Goal: Check status: Check status

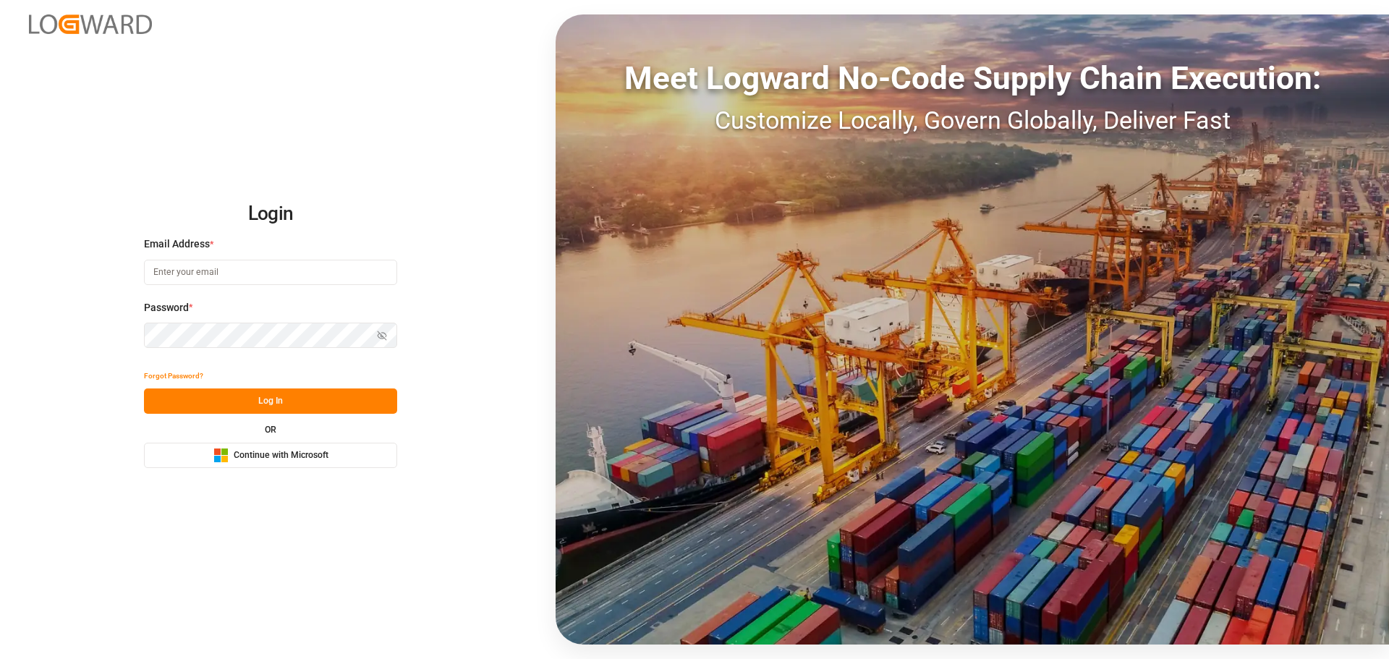
click at [202, 273] on input at bounding box center [270, 272] width 253 height 25
type input "[PERSON_NAME][EMAIL_ADDRESS][PERSON_NAME][DOMAIN_NAME]"
click at [257, 404] on button "Log In" at bounding box center [270, 400] width 253 height 25
click at [383, 335] on icon "button" at bounding box center [382, 336] width 10 height 10
click at [268, 456] on span "Continue with Microsoft" at bounding box center [281, 455] width 95 height 13
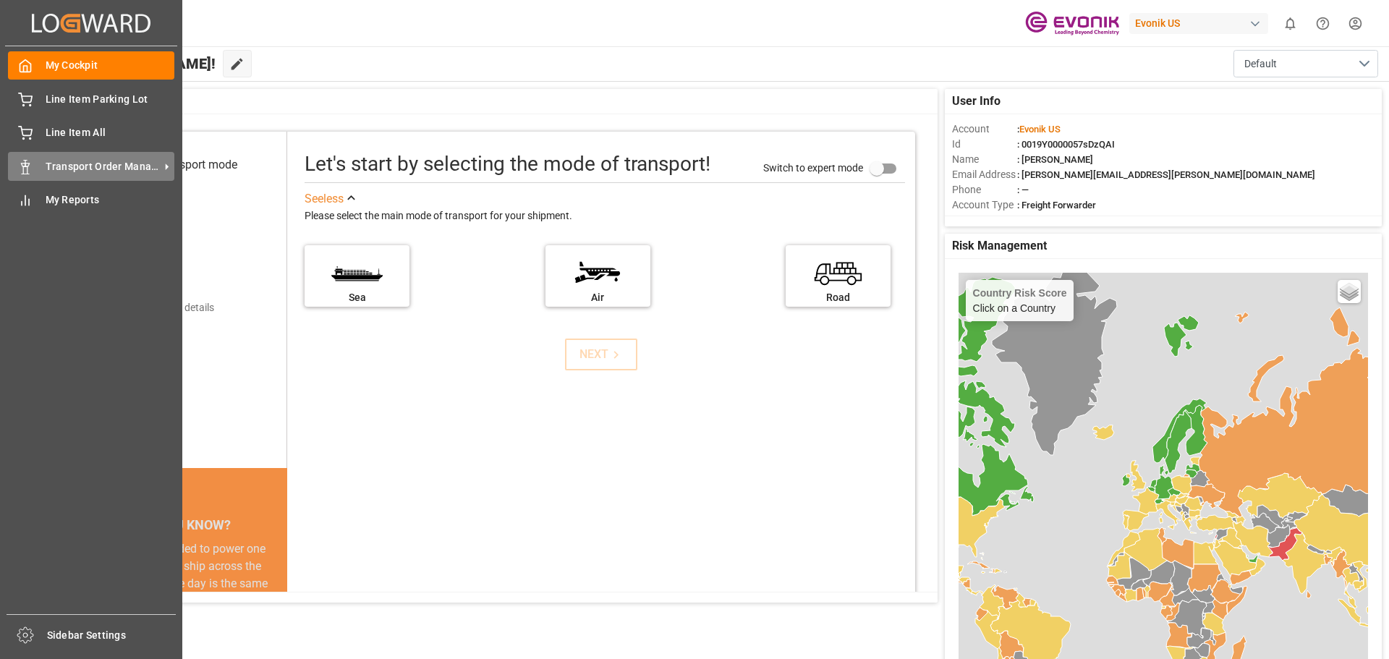
click at [48, 162] on span "Transport Order Management" at bounding box center [103, 166] width 114 height 15
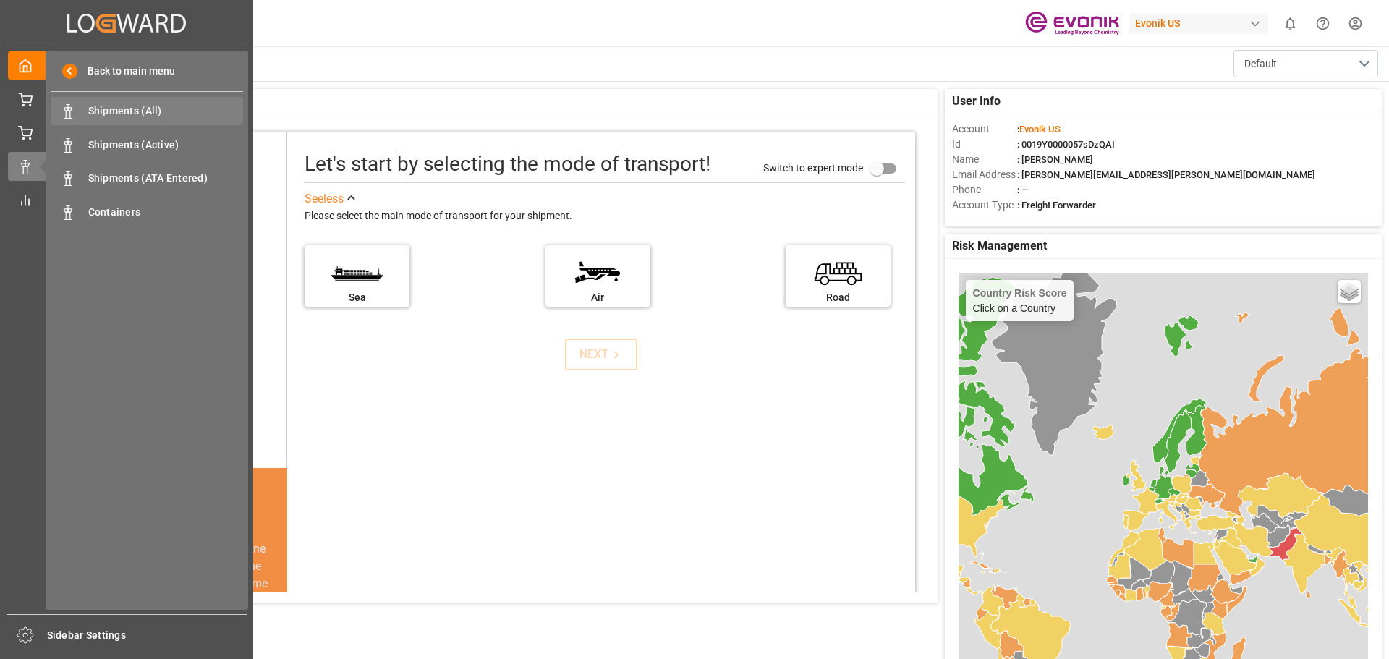
click at [127, 108] on span "Shipments (All)" at bounding box center [166, 110] width 156 height 15
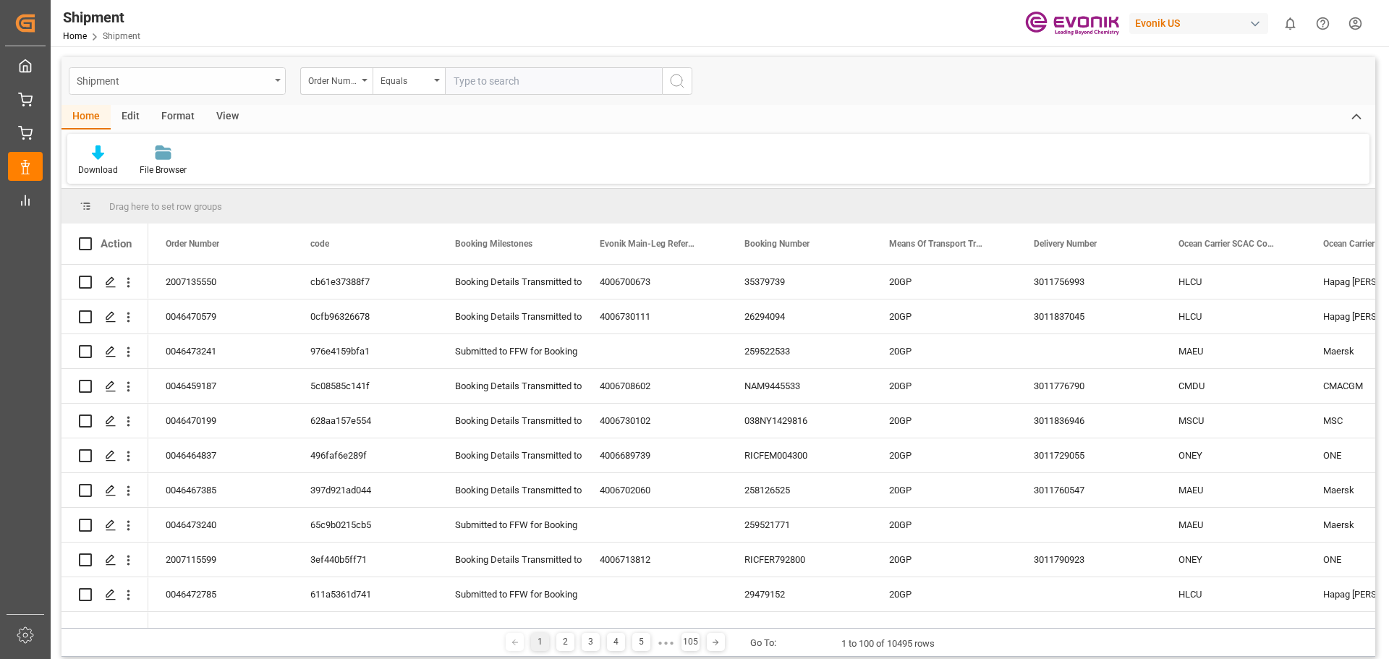
click at [277, 81] on icon "open menu" at bounding box center [278, 80] width 6 height 3
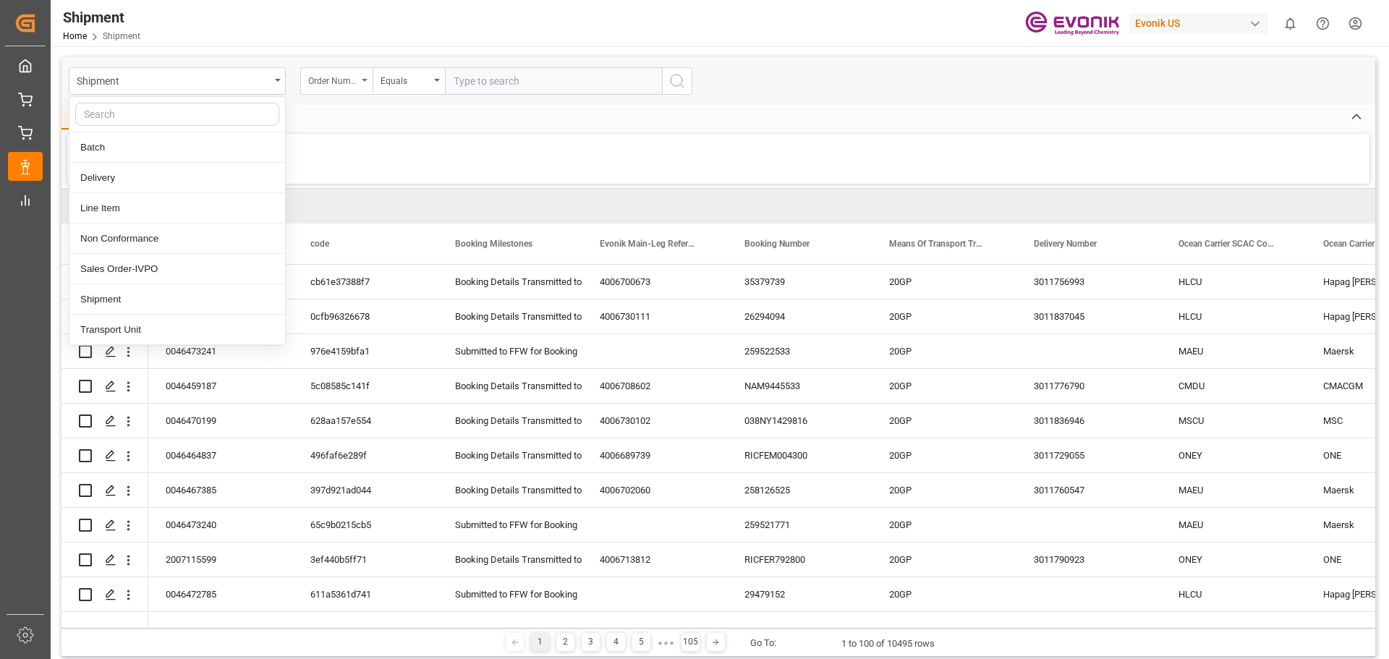
click at [363, 80] on icon "open menu" at bounding box center [365, 80] width 6 height 3
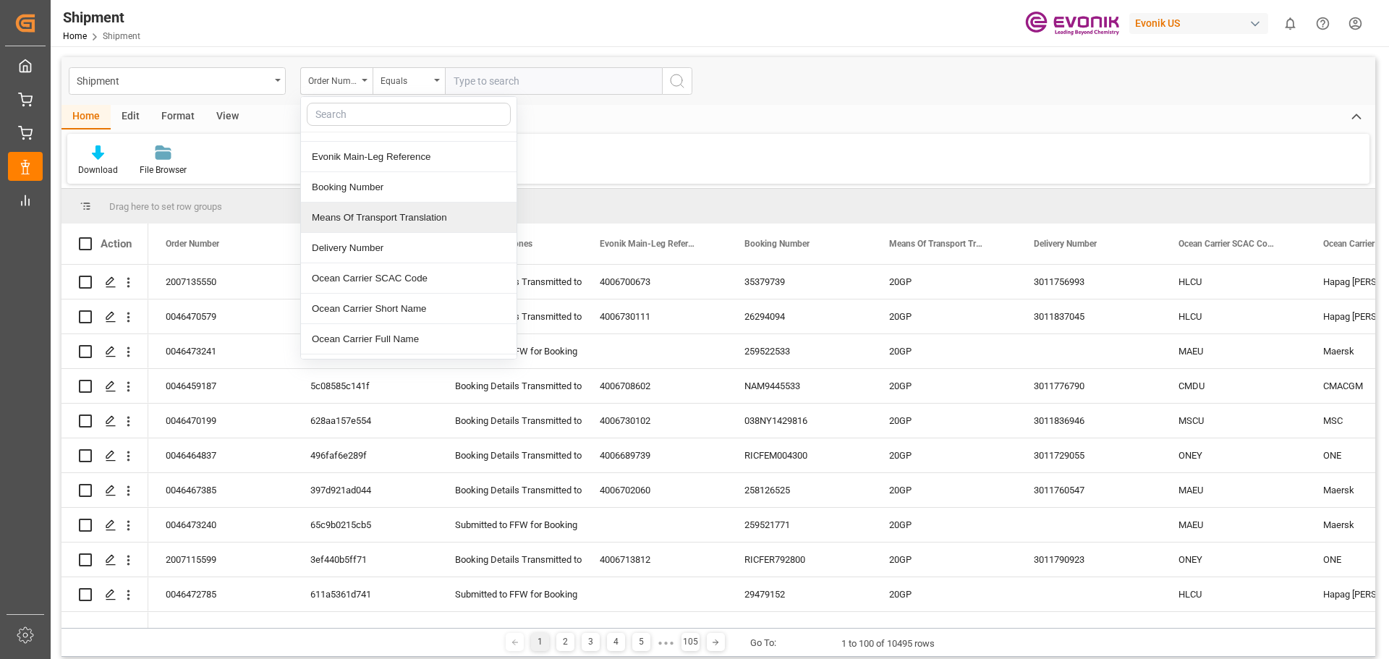
scroll to position [72, 0]
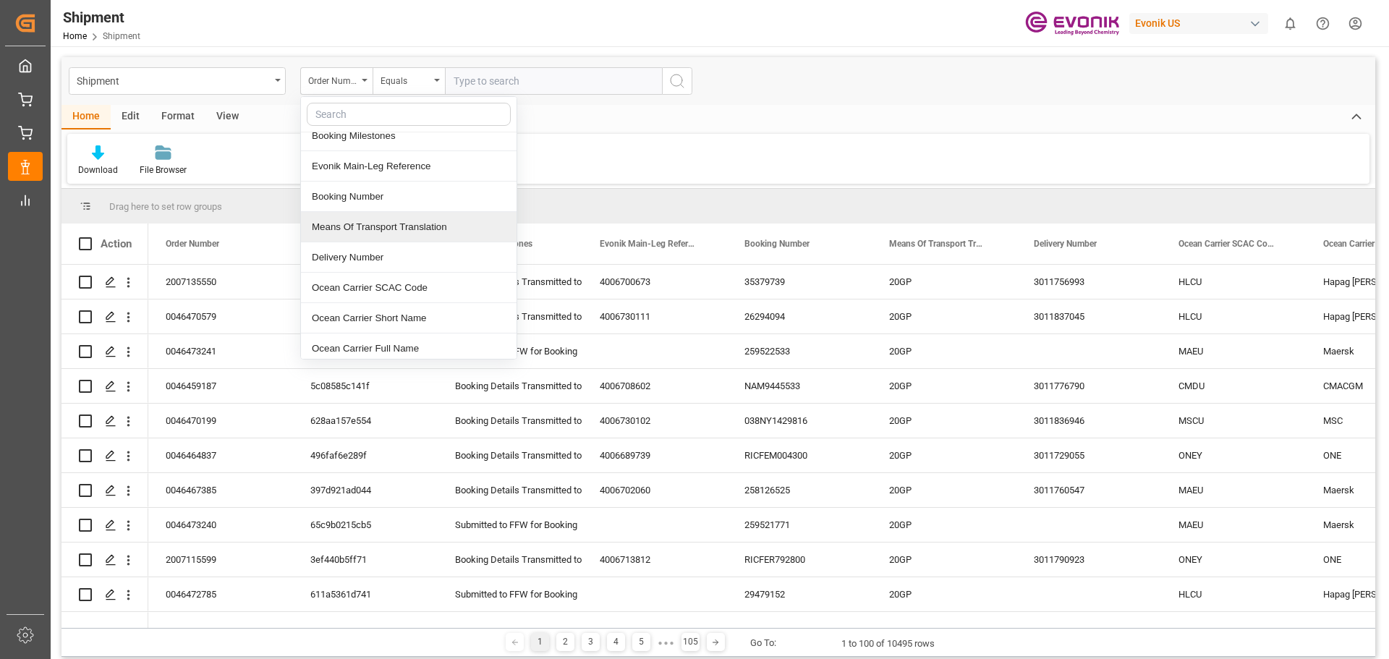
click at [377, 223] on div "Means Of Transport Translation" at bounding box center [409, 227] width 216 height 30
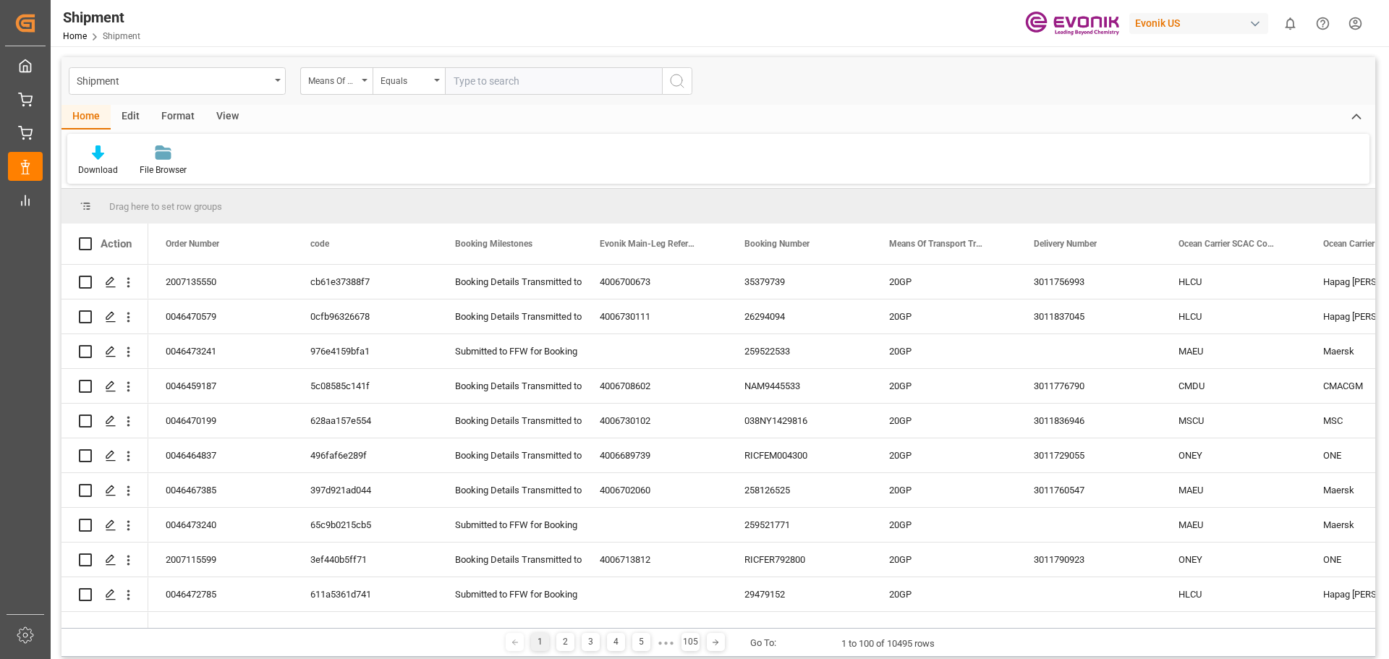
click at [503, 84] on input "text" at bounding box center [553, 80] width 217 height 27
type input "241105000172"
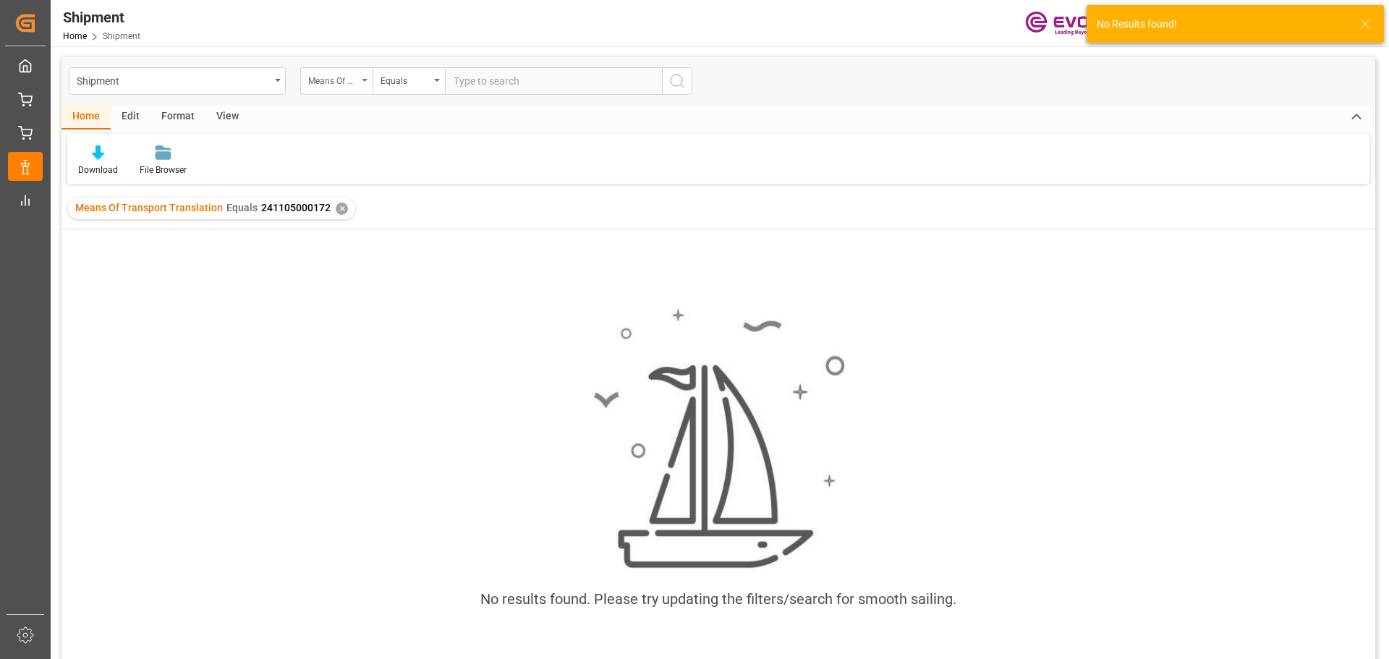
click at [363, 81] on icon "open menu" at bounding box center [365, 80] width 6 height 3
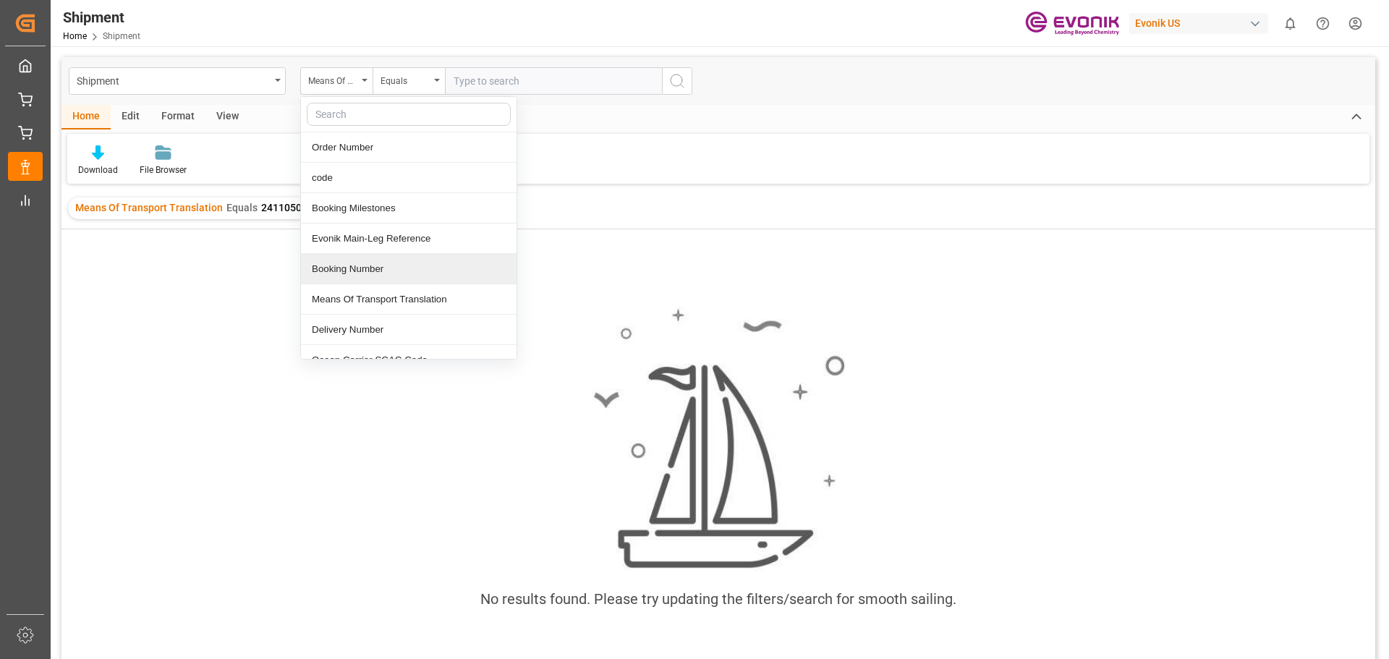
click at [365, 268] on div "Booking Number" at bounding box center [409, 269] width 216 height 30
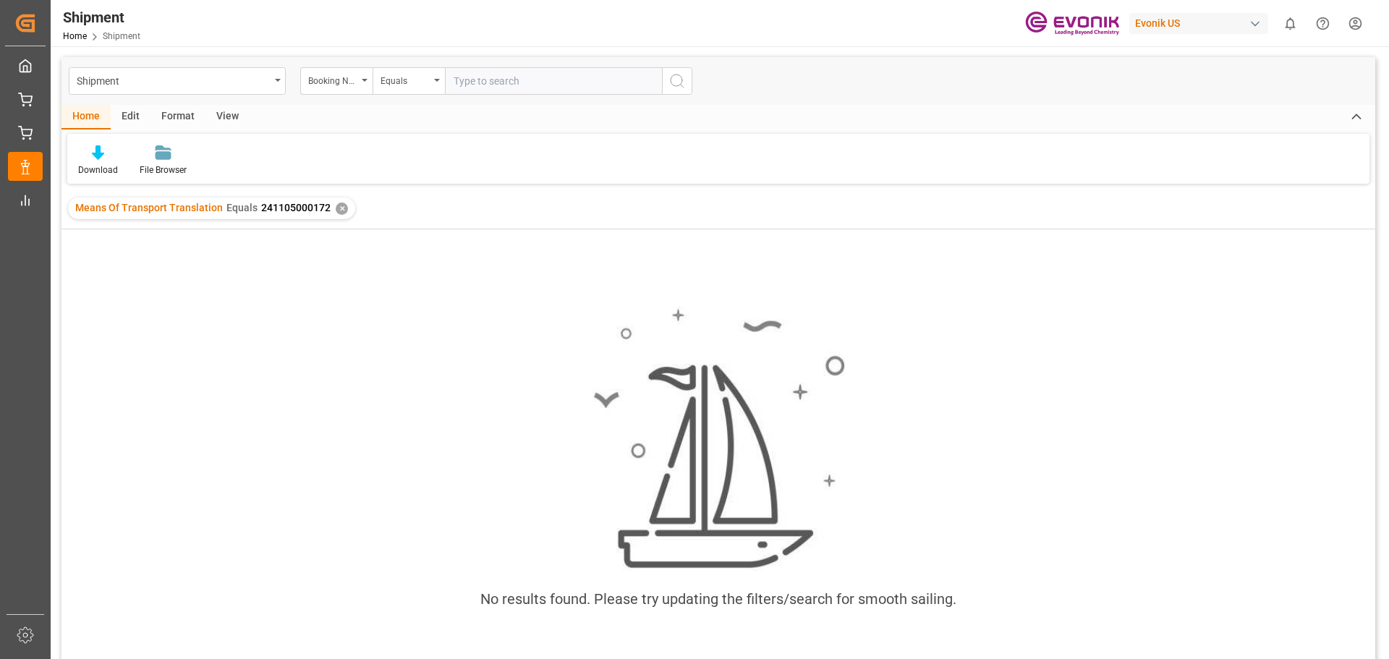
click at [480, 77] on input "text" at bounding box center [553, 80] width 217 height 27
type input "241105000172"
